Goal: Entertainment & Leisure: Consume media (video, audio)

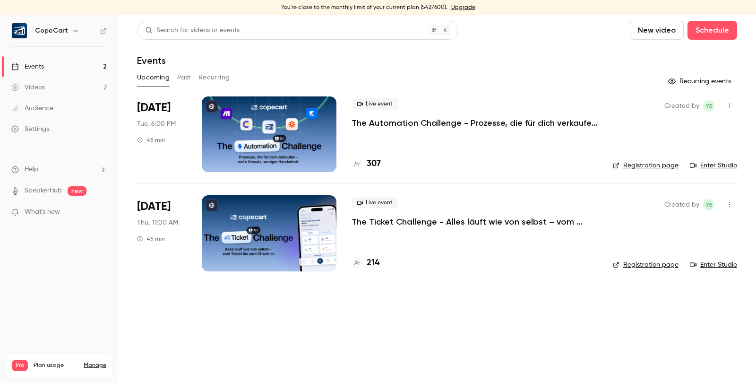
click at [50, 88] on link "Videos 2" at bounding box center [59, 87] width 118 height 21
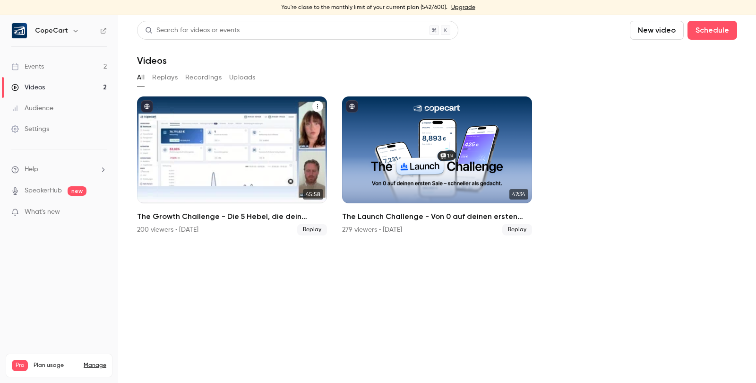
click at [243, 167] on div "The Growth Challenge - Die 5 Hebel, die dein Business auf das nächste Level kat…" at bounding box center [232, 149] width 190 height 107
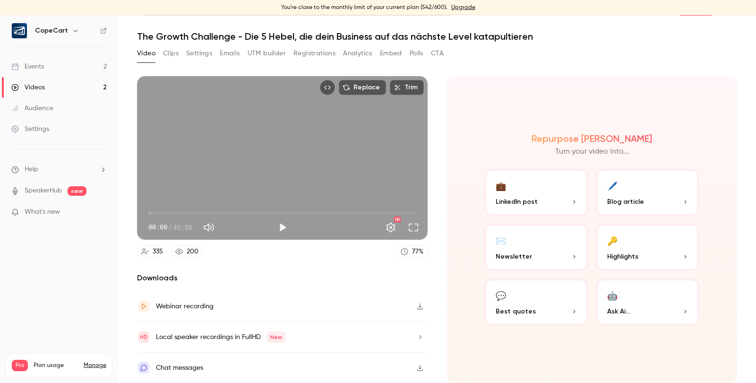
click at [669, 251] on p "Highlights" at bounding box center [647, 256] width 81 height 10
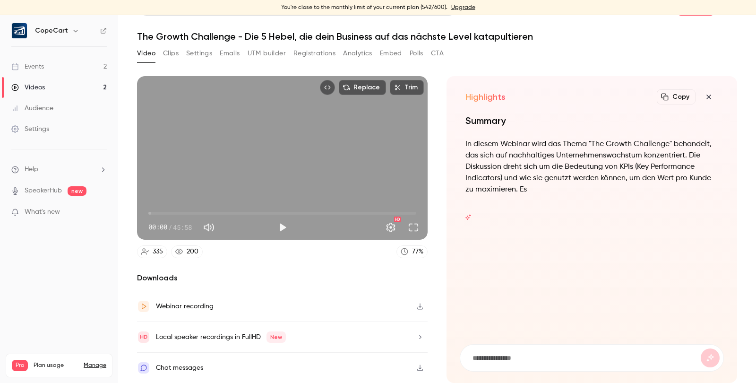
click at [709, 94] on icon "button" at bounding box center [708, 96] width 4 height 4
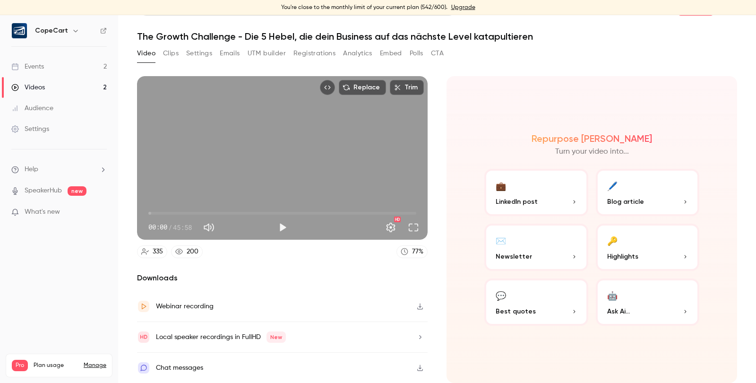
click at [447, 199] on div "Repurpose Ai Turn your video into... 💼 LinkedIn post 🖊️ Blog article ✉️ Newslet…" at bounding box center [591, 229] width 290 height 306
